Goal: Communication & Community: Share content

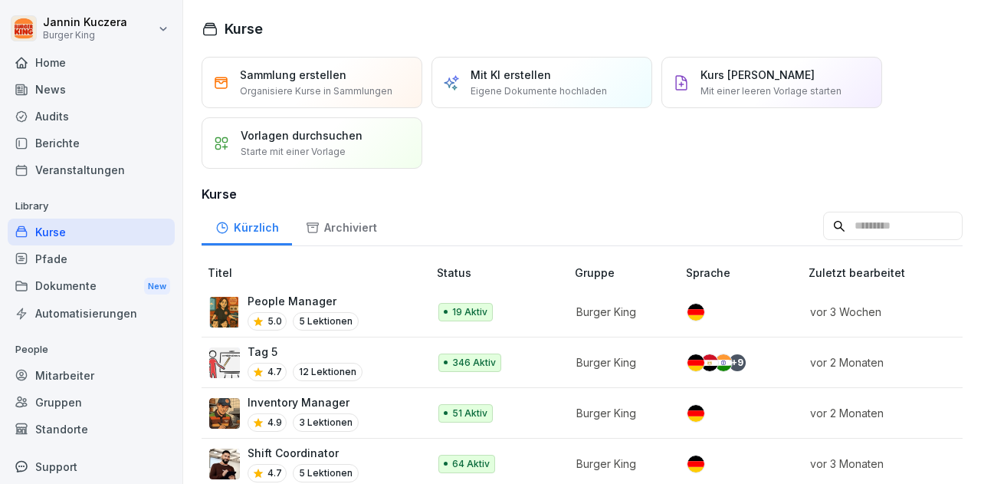
click at [69, 95] on div "News" at bounding box center [91, 89] width 167 height 27
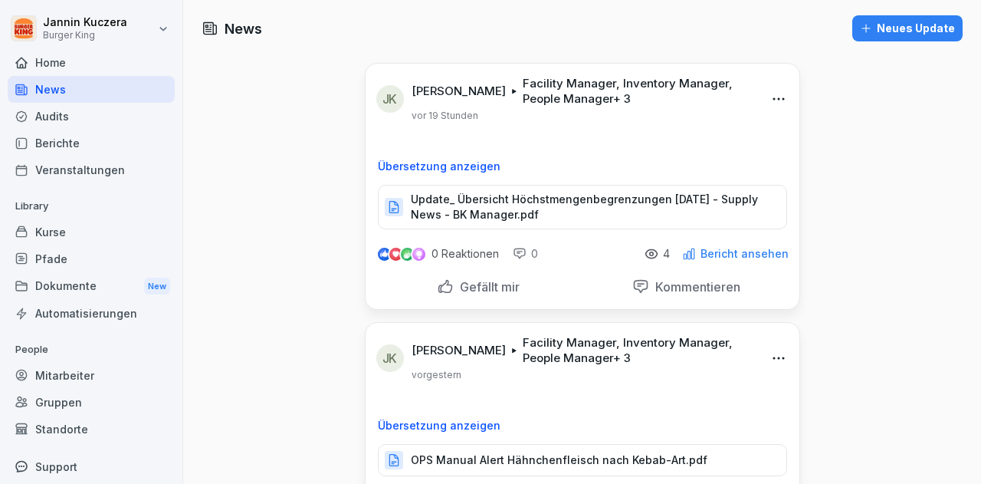
click at [469, 205] on p "Update_ Übersicht Höchstmengenbegrenzungen [DATE] - Supply News - BK Manager.pdf" at bounding box center [591, 207] width 360 height 31
click at [905, 25] on div "Neues Update" at bounding box center [907, 28] width 95 height 17
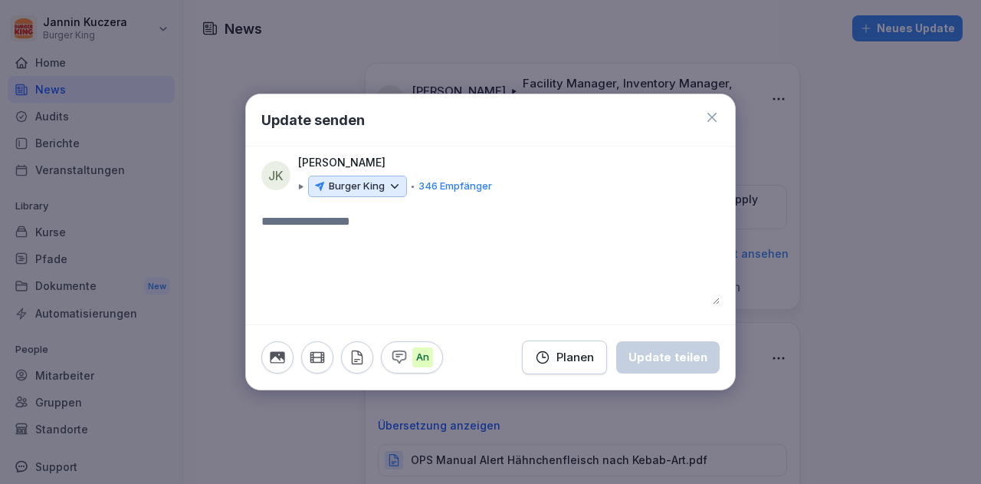
click at [392, 183] on icon at bounding box center [395, 186] width 14 height 14
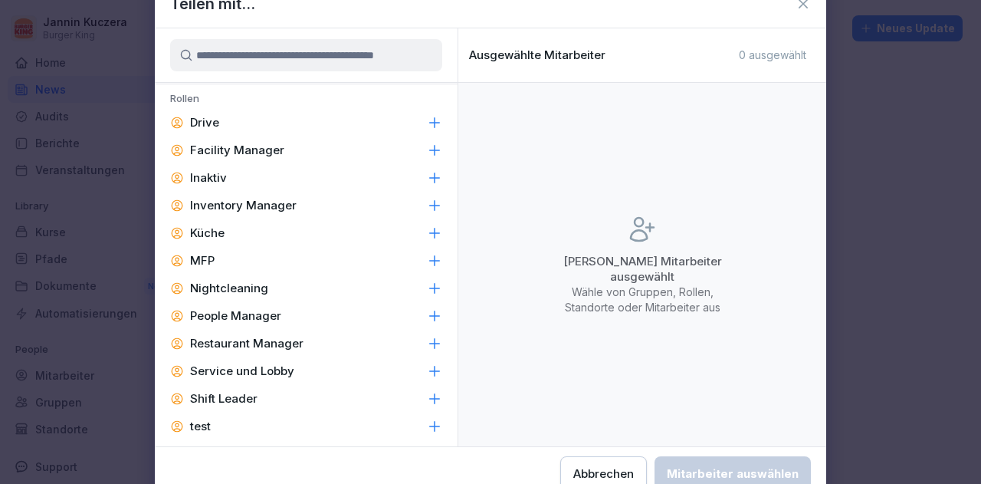
scroll to position [705, 0]
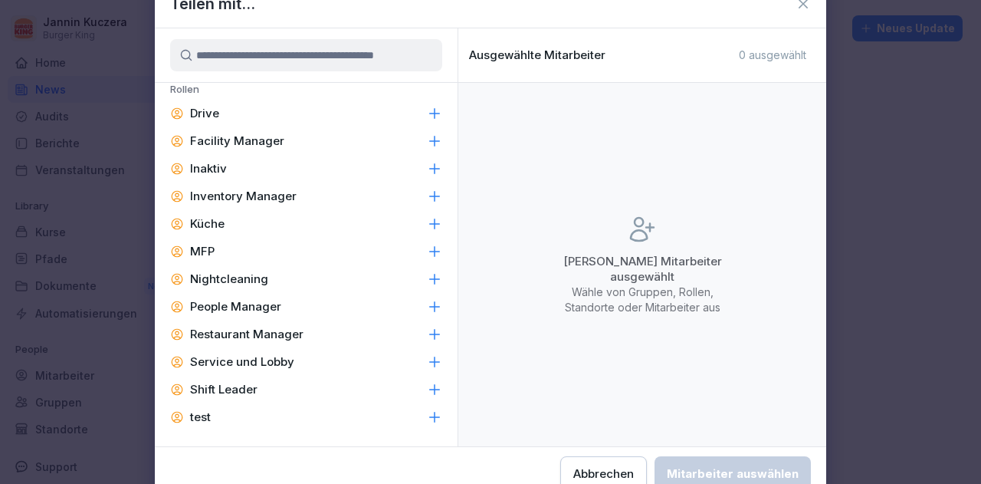
click at [271, 130] on div "Facility Manager" at bounding box center [306, 141] width 303 height 28
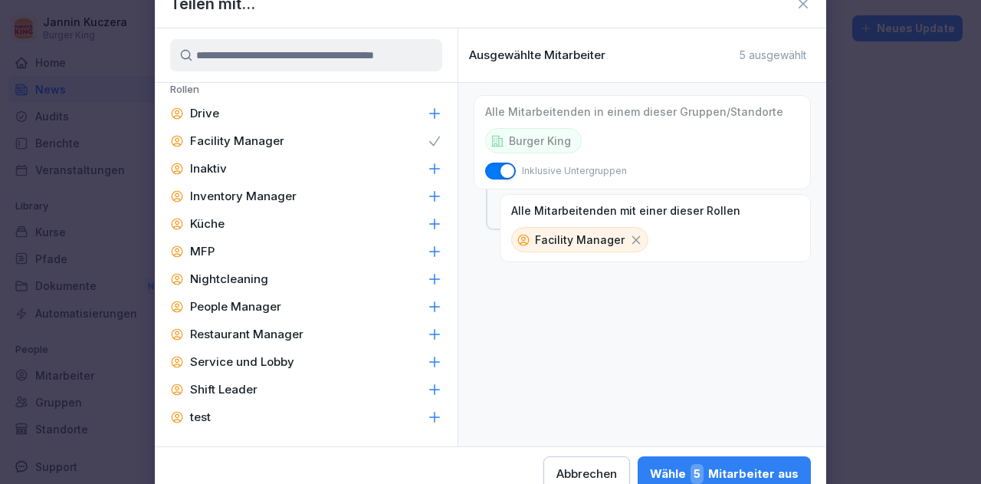
click at [276, 203] on p "Inventory Manager" at bounding box center [243, 196] width 107 height 15
click at [265, 303] on p "People Manager" at bounding box center [235, 306] width 91 height 15
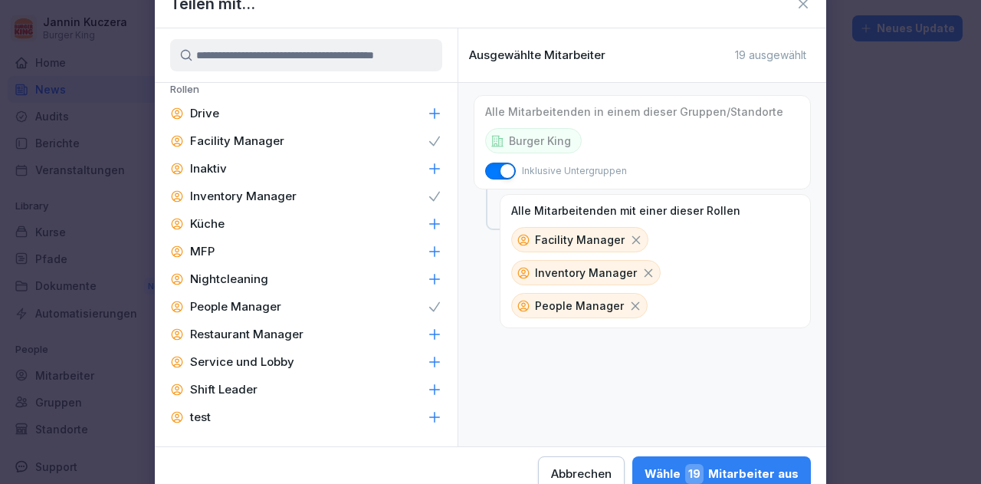
click at [265, 336] on p "Restaurant Manager" at bounding box center [246, 333] width 113 height 15
click at [250, 386] on p "Shift Leader" at bounding box center [223, 389] width 67 height 15
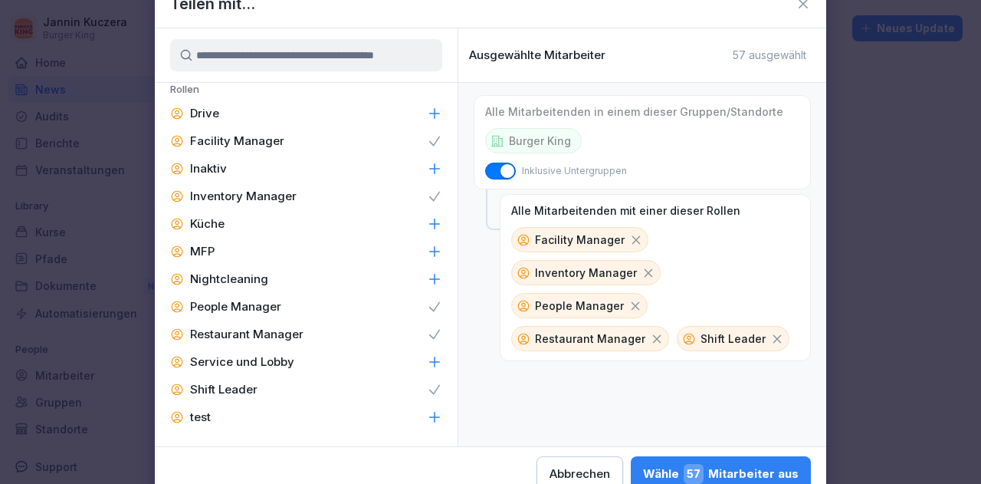
click at [725, 469] on div "Wähle 57 Mitarbeiter aus" at bounding box center [721, 474] width 156 height 20
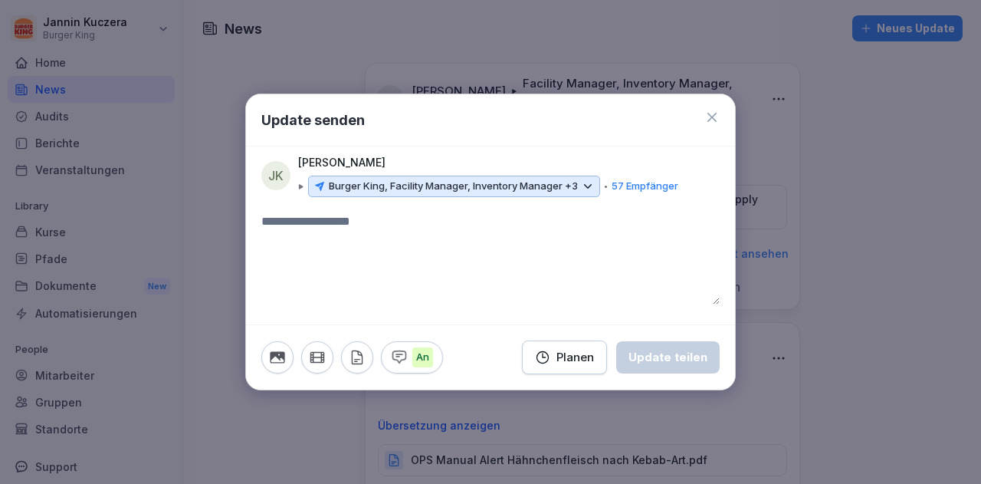
click at [310, 234] on textarea at bounding box center [490, 258] width 458 height 92
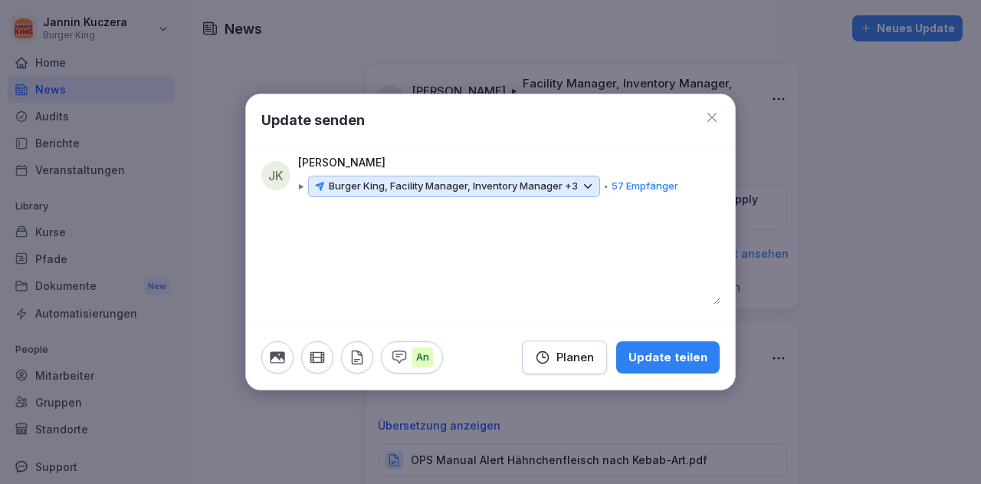
click at [356, 356] on icon "button" at bounding box center [357, 357] width 17 height 17
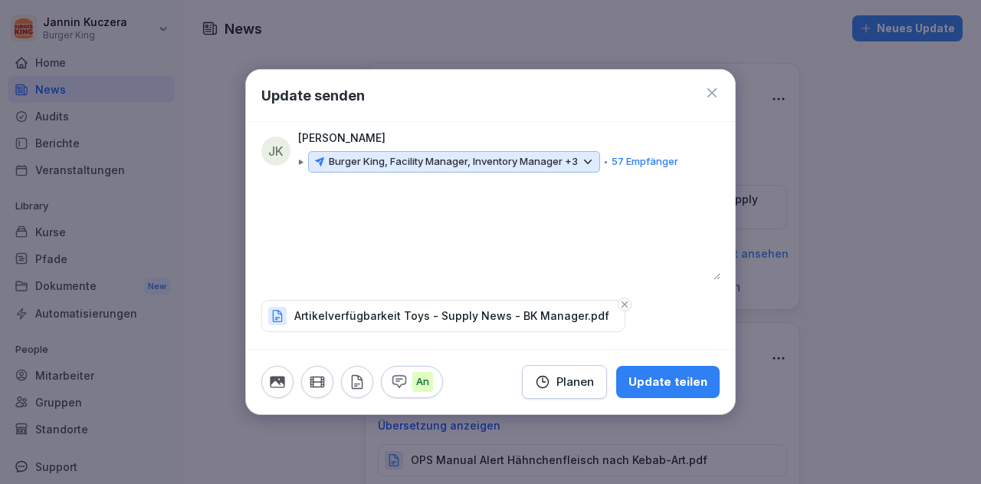
click at [655, 378] on div "Update teilen" at bounding box center [667, 381] width 79 height 17
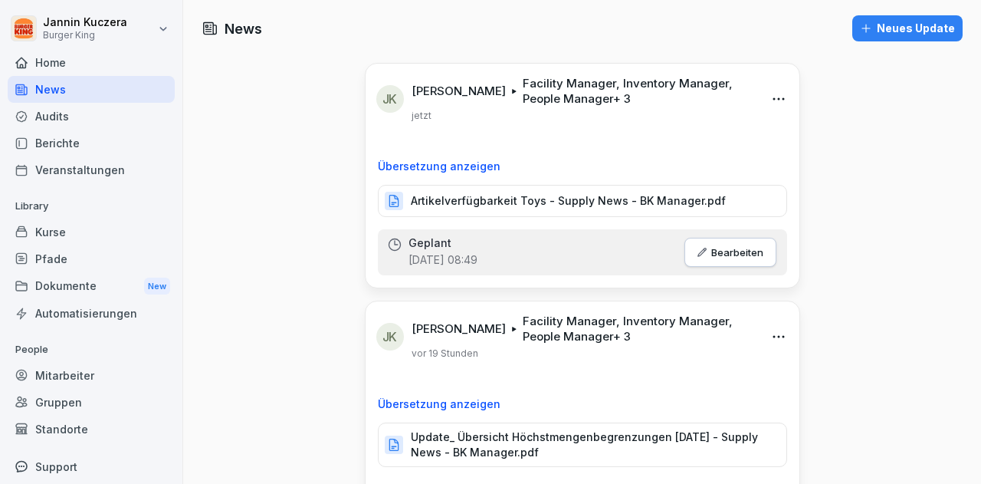
click at [863, 25] on icon "button" at bounding box center [866, 28] width 12 height 12
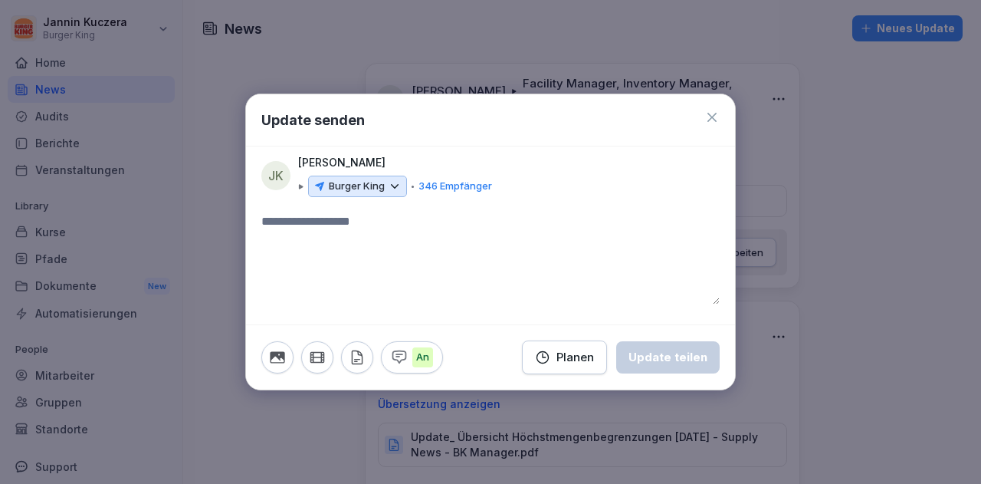
click at [396, 187] on icon at bounding box center [395, 186] width 14 height 14
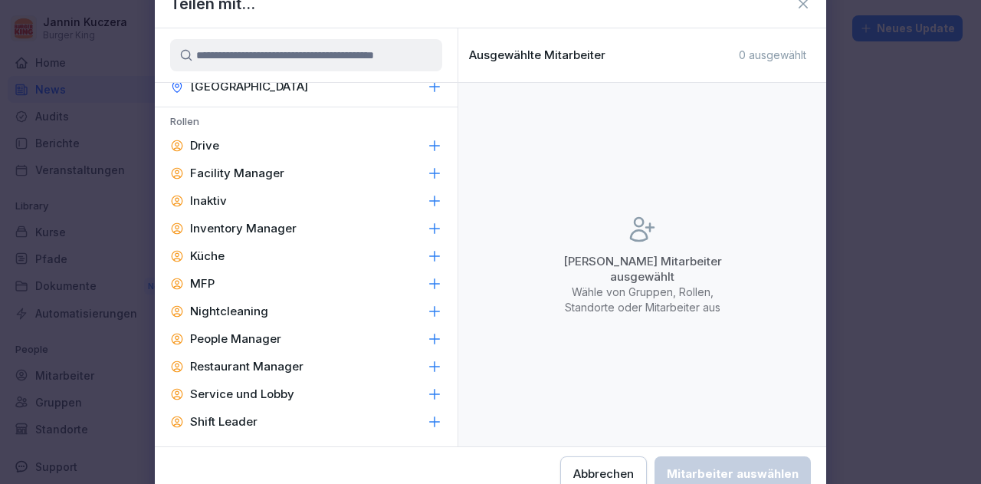
scroll to position [675, 0]
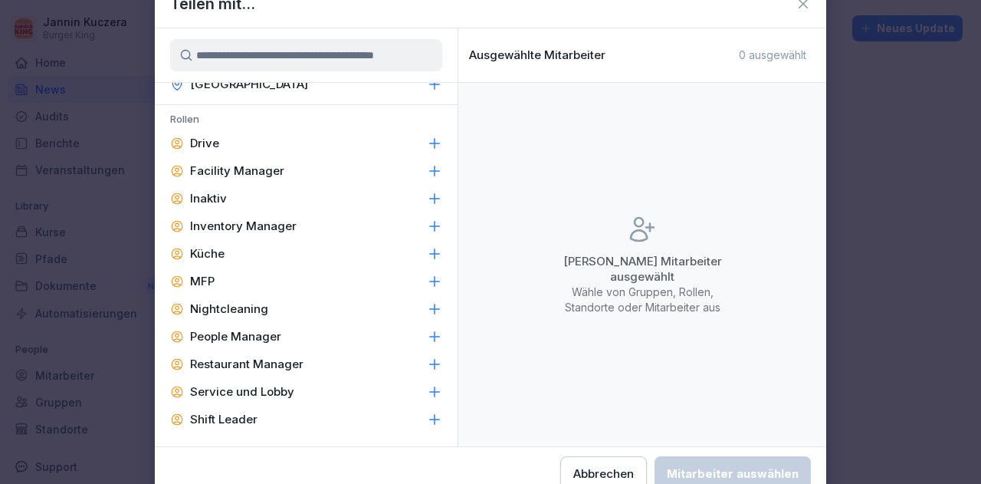
click at [254, 176] on p "Facility Manager" at bounding box center [237, 170] width 94 height 15
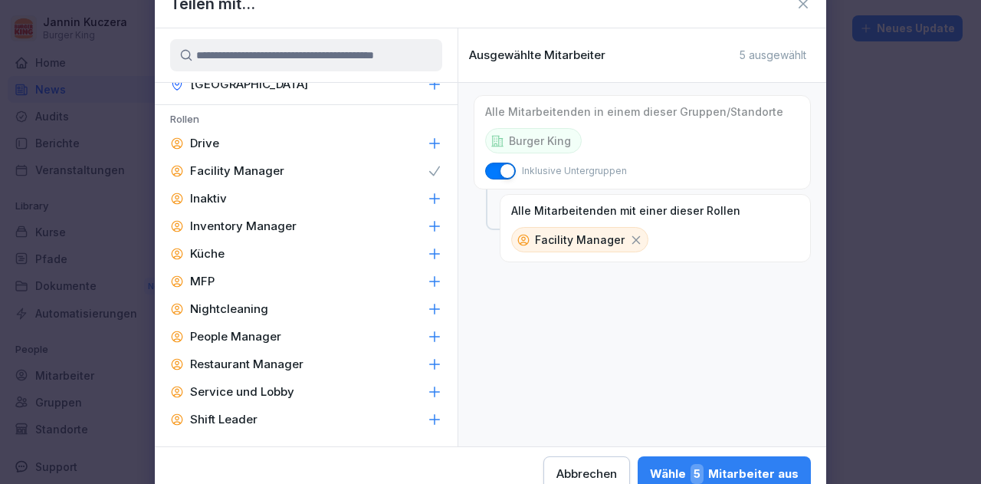
click at [255, 234] on div "Inventory Manager" at bounding box center [306, 226] width 303 height 28
click at [254, 341] on p "People Manager" at bounding box center [235, 336] width 91 height 15
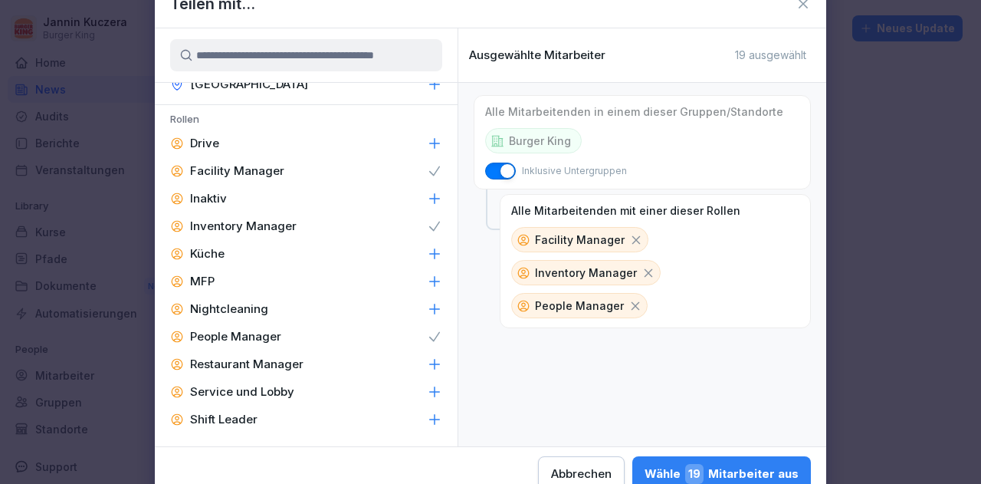
click at [248, 366] on p "Restaurant Manager" at bounding box center [246, 363] width 113 height 15
click at [238, 422] on p "Shift Leader" at bounding box center [223, 419] width 67 height 15
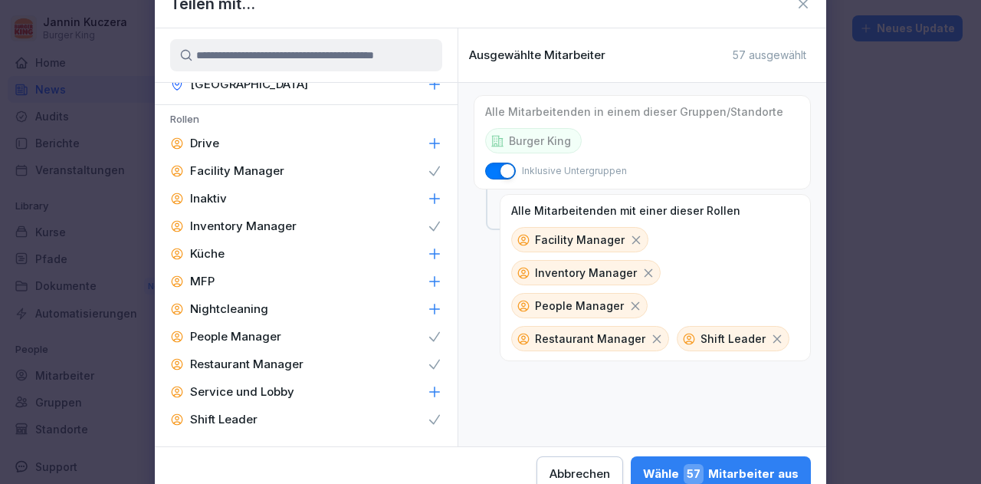
click at [735, 470] on div "Wähle 57 Mitarbeiter aus" at bounding box center [721, 474] width 156 height 20
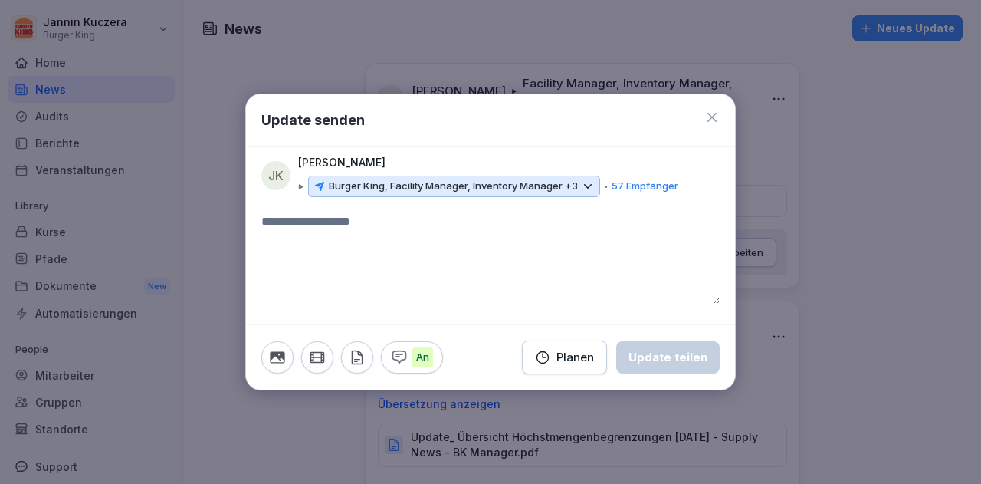
click at [345, 237] on textarea at bounding box center [490, 258] width 458 height 92
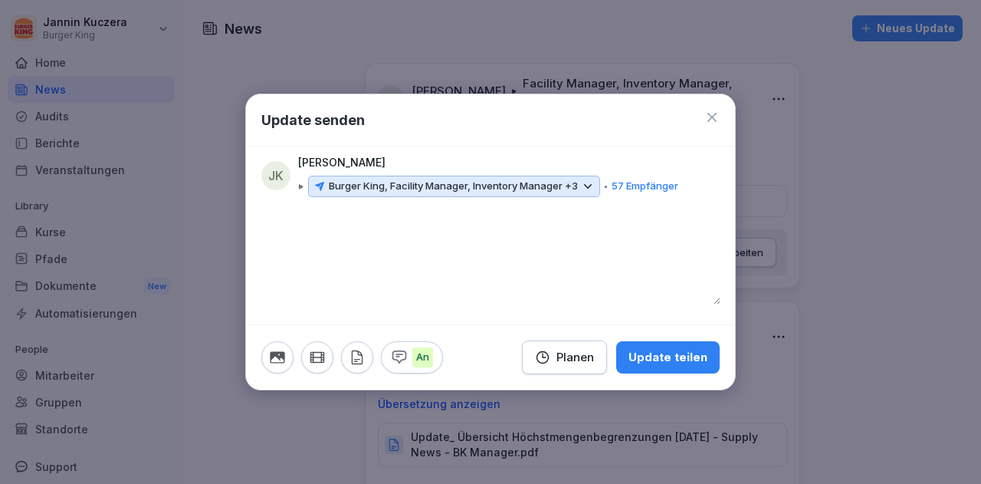
click at [353, 356] on icon "button" at bounding box center [357, 357] width 17 height 17
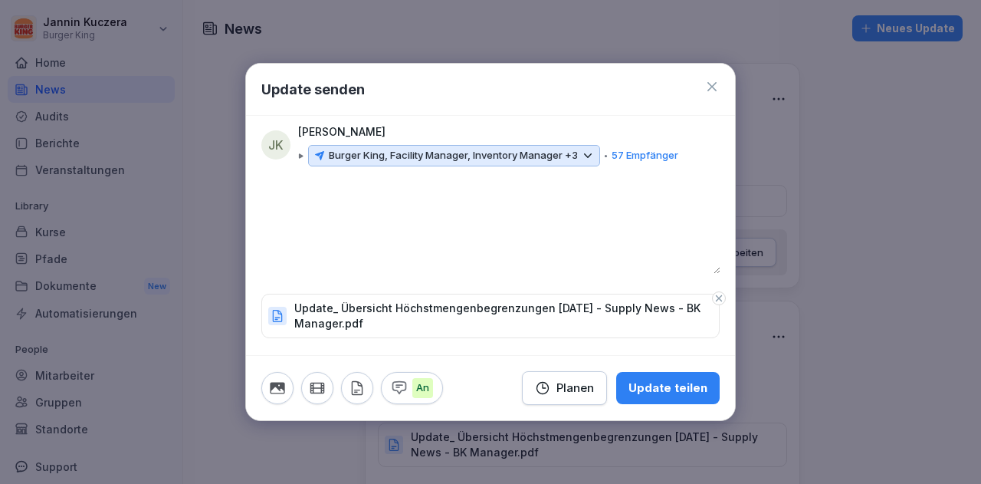
click at [279, 202] on textarea at bounding box center [490, 228] width 459 height 92
type textarea "**********"
click at [658, 381] on div "Update teilen" at bounding box center [667, 387] width 79 height 17
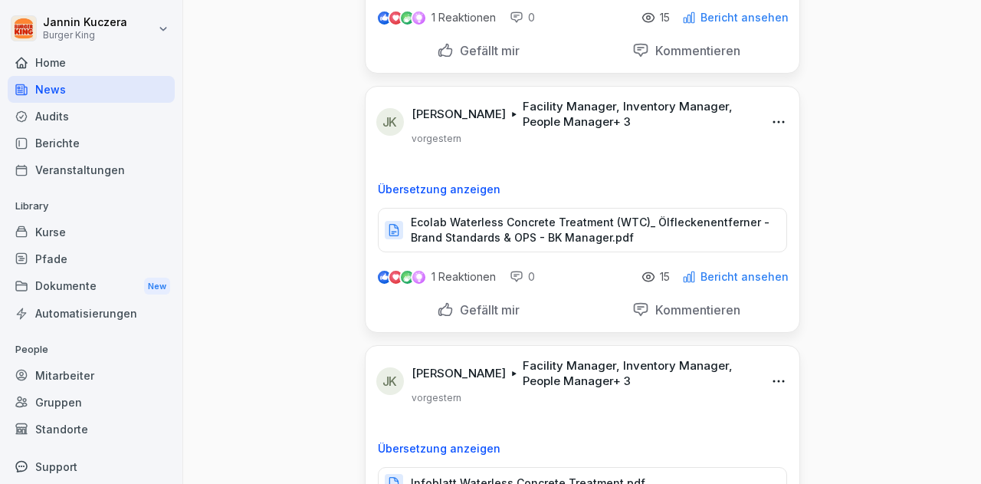
scroll to position [1257, 0]
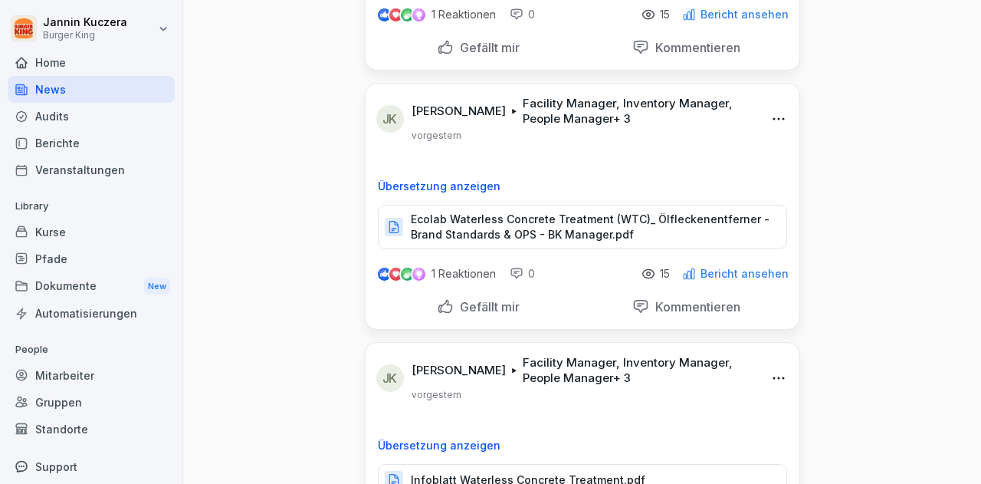
click at [745, 267] on p "Bericht ansehen" at bounding box center [744, 273] width 88 height 12
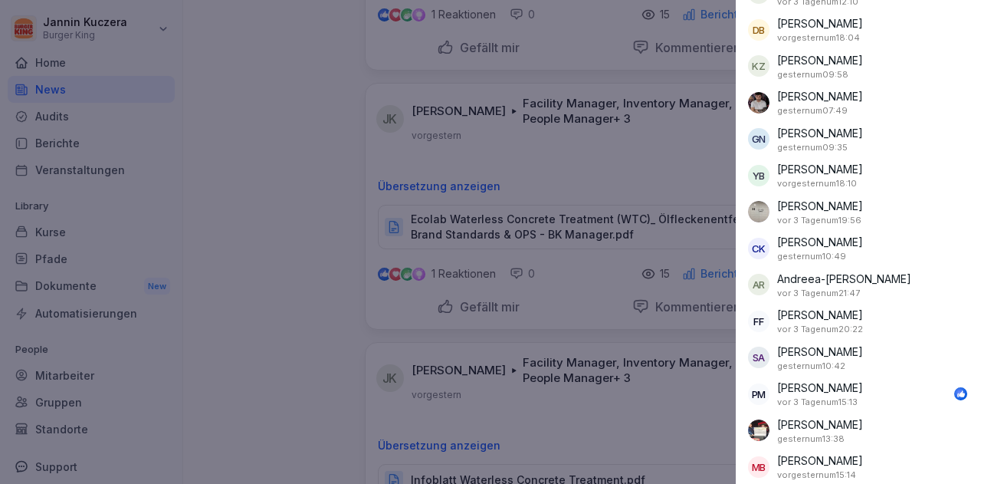
scroll to position [253, 0]
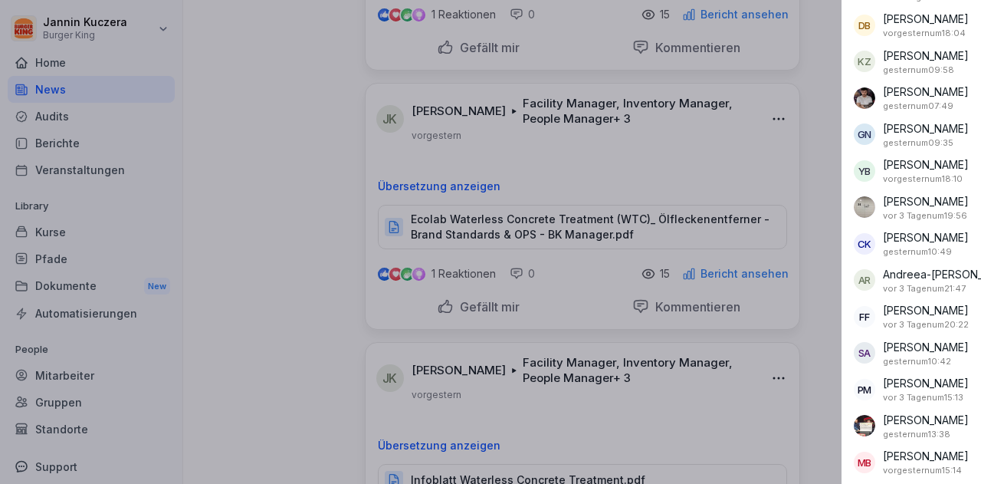
click at [270, 225] on div at bounding box center [490, 242] width 981 height 484
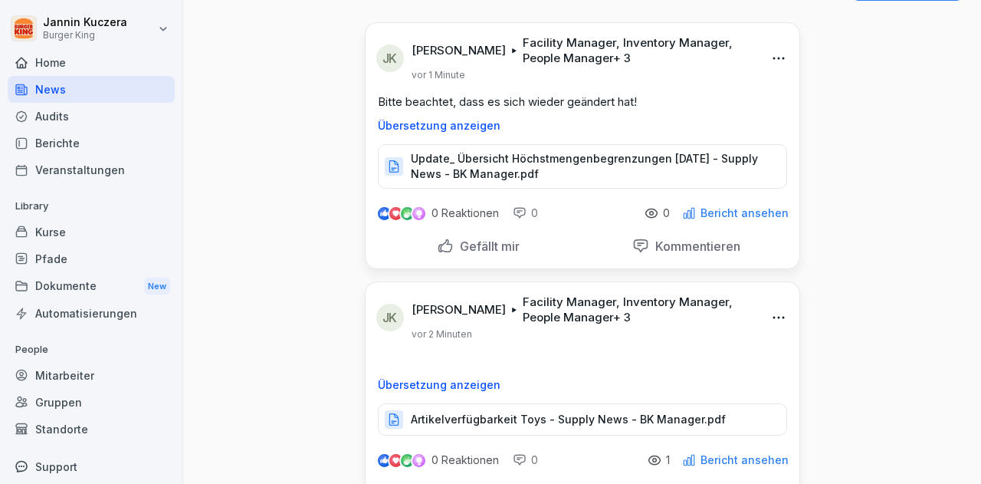
scroll to position [0, 0]
